Goal: Navigation & Orientation: Find specific page/section

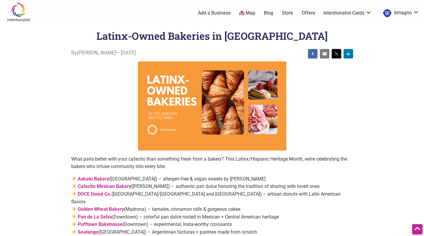
scroll to position [69, 0]
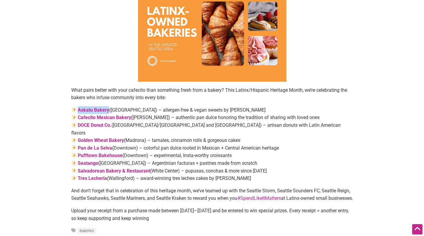
click at [92, 153] on strong "Pufftown Bakehouse" at bounding box center [100, 156] width 45 height 6
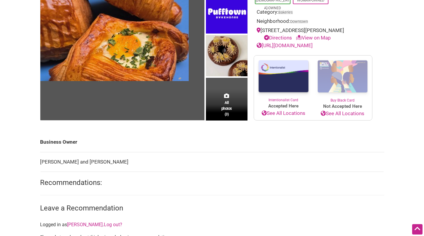
scroll to position [90, 0]
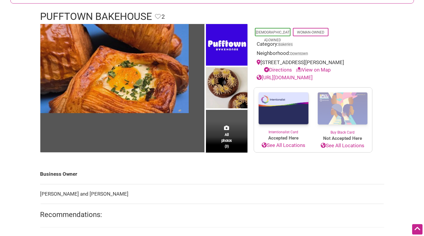
click at [313, 75] on link "https://www.pufftownbakehouse.com/" at bounding box center [285, 77] width 56 height 6
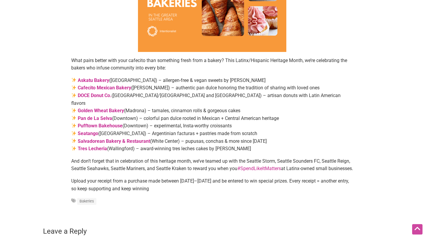
scroll to position [99, 0]
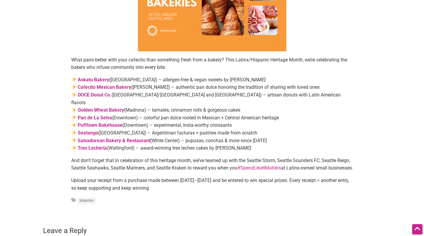
click at [132, 138] on strong "Salvadorean Bakery & Restaurant" at bounding box center [114, 141] width 72 height 6
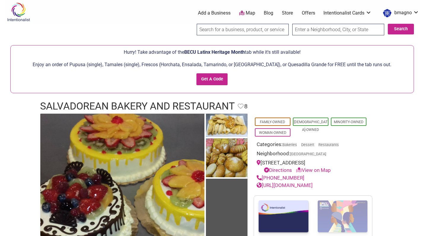
click at [313, 184] on link "[URL][DOMAIN_NAME]" at bounding box center [285, 185] width 56 height 6
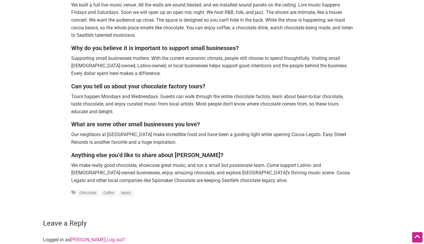
scroll to position [862, 0]
